Goal: Check status: Check status

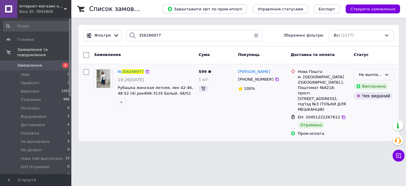
click at [378, 73] on div "Не выплачено" at bounding box center [370, 75] width 23 height 6
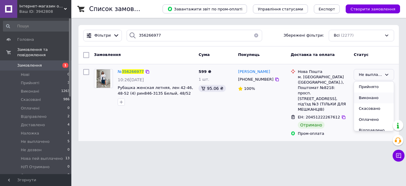
click at [369, 96] on li "Виконано" at bounding box center [374, 97] width 40 height 11
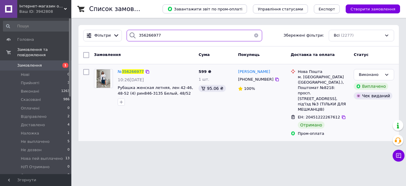
click at [161, 33] on input "356266977" at bounding box center [195, 36] width 136 height 12
paste input "198664"
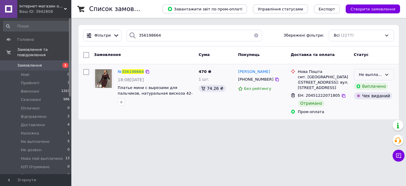
click at [373, 72] on div "Не выплачено" at bounding box center [370, 75] width 23 height 6
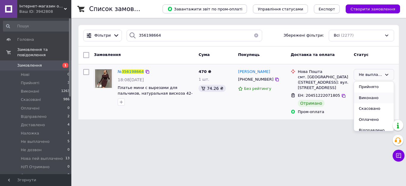
click at [369, 98] on li "Виконано" at bounding box center [374, 97] width 40 height 11
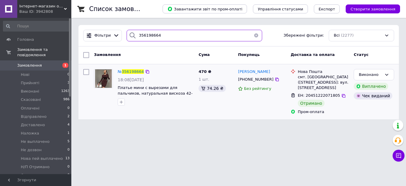
click at [159, 32] on input "356198664" at bounding box center [195, 36] width 136 height 12
paste input "5996308"
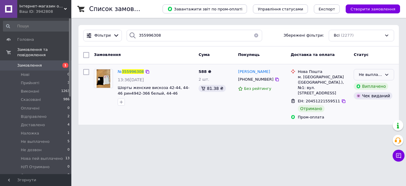
click at [385, 72] on icon at bounding box center [386, 74] width 5 height 5
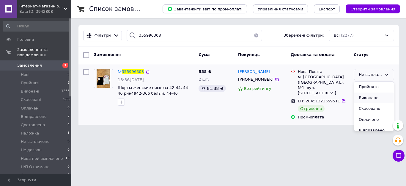
click at [373, 99] on li "Виконано" at bounding box center [374, 97] width 40 height 11
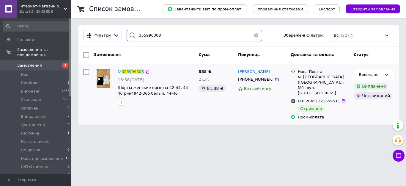
click at [168, 32] on input "355996308" at bounding box center [195, 36] width 136 height 12
paste input "6461850"
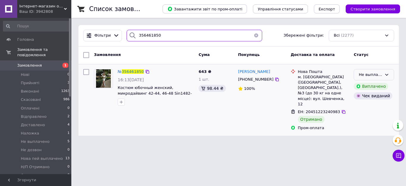
type input "356461850"
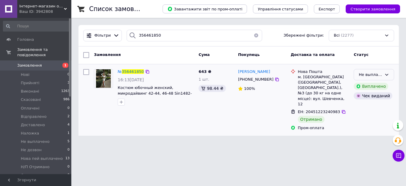
click at [377, 72] on div "Не выплачено" at bounding box center [370, 75] width 23 height 6
click at [368, 97] on li "Виконано" at bounding box center [374, 97] width 40 height 11
click at [255, 34] on button "button" at bounding box center [256, 36] width 12 height 12
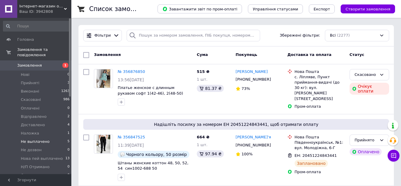
click at [39, 139] on span "Не выплачено" at bounding box center [35, 141] width 29 height 5
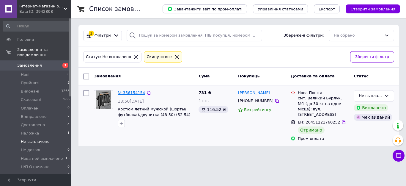
click at [138, 92] on link "№ 356154154" at bounding box center [131, 92] width 27 height 4
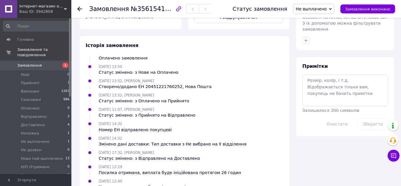
scroll to position [348, 0]
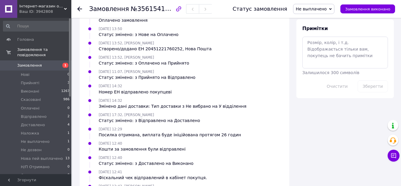
click at [43, 63] on span "Замовлення" at bounding box center [36, 65] width 38 height 5
